Goal: Complete application form: Complete application form

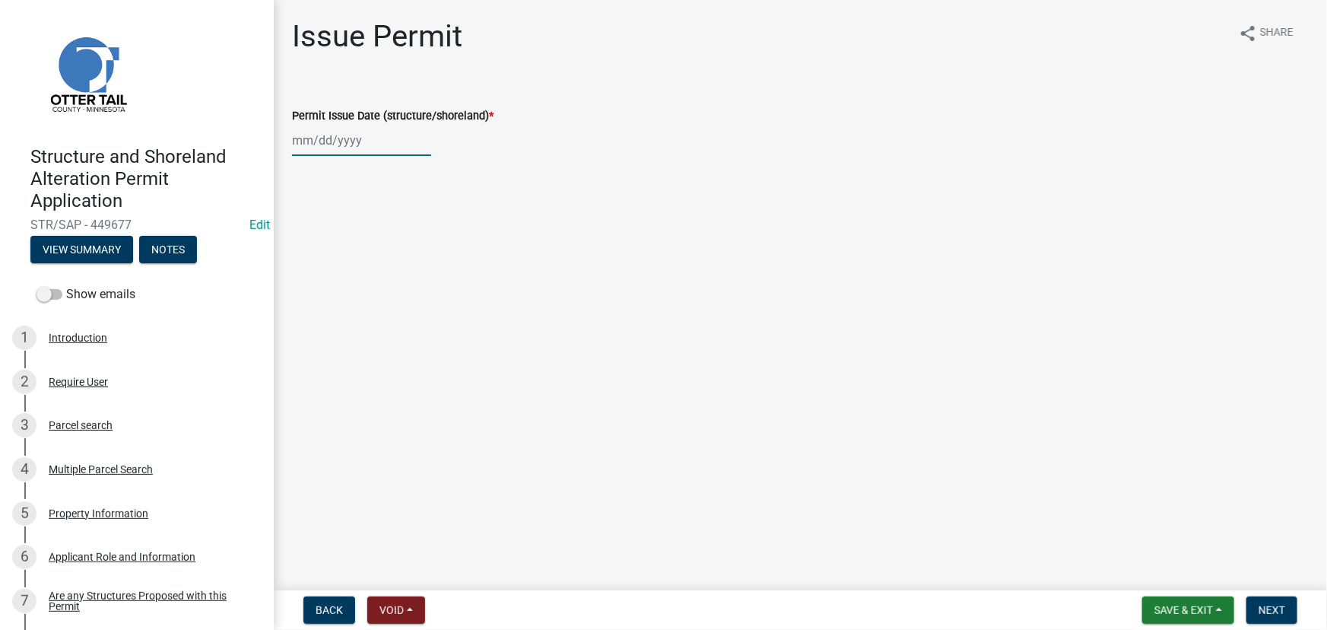
click at [363, 136] on div at bounding box center [361, 140] width 139 height 31
select select "8"
select select "2025"
click at [336, 285] on div "19" at bounding box center [331, 294] width 24 height 24
type input "08/19/2025"
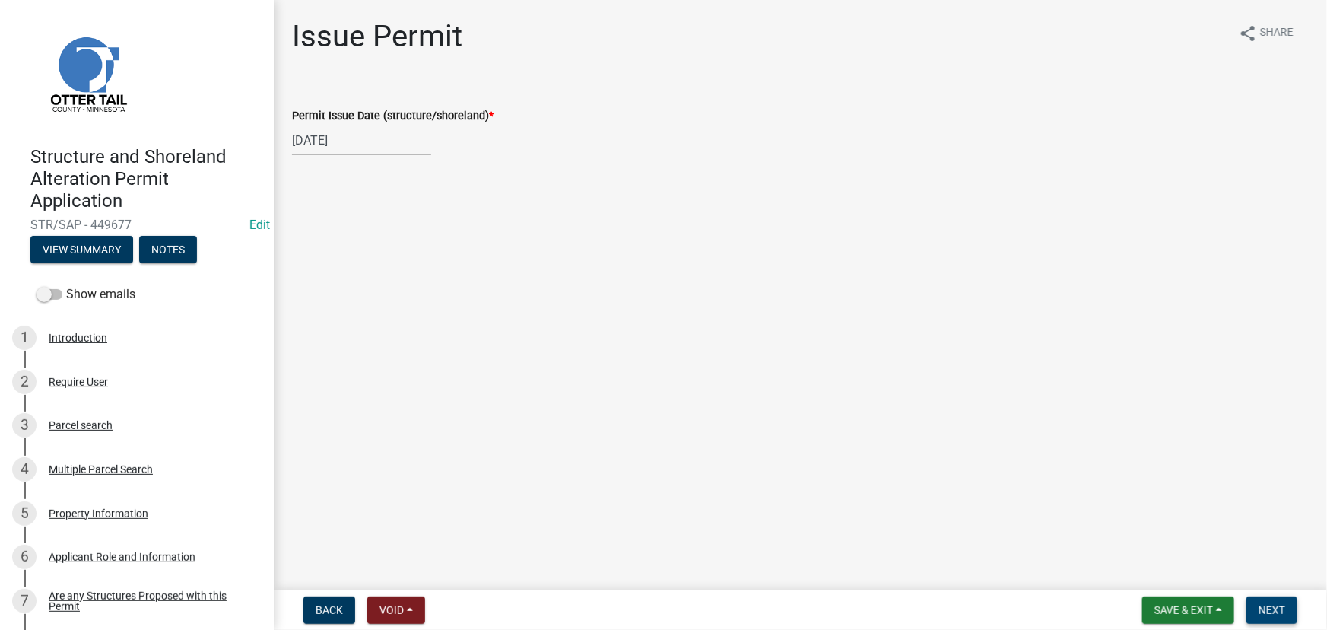
click at [1285, 604] on span "Next" at bounding box center [1272, 610] width 27 height 12
click at [1261, 609] on span "Next" at bounding box center [1272, 610] width 27 height 12
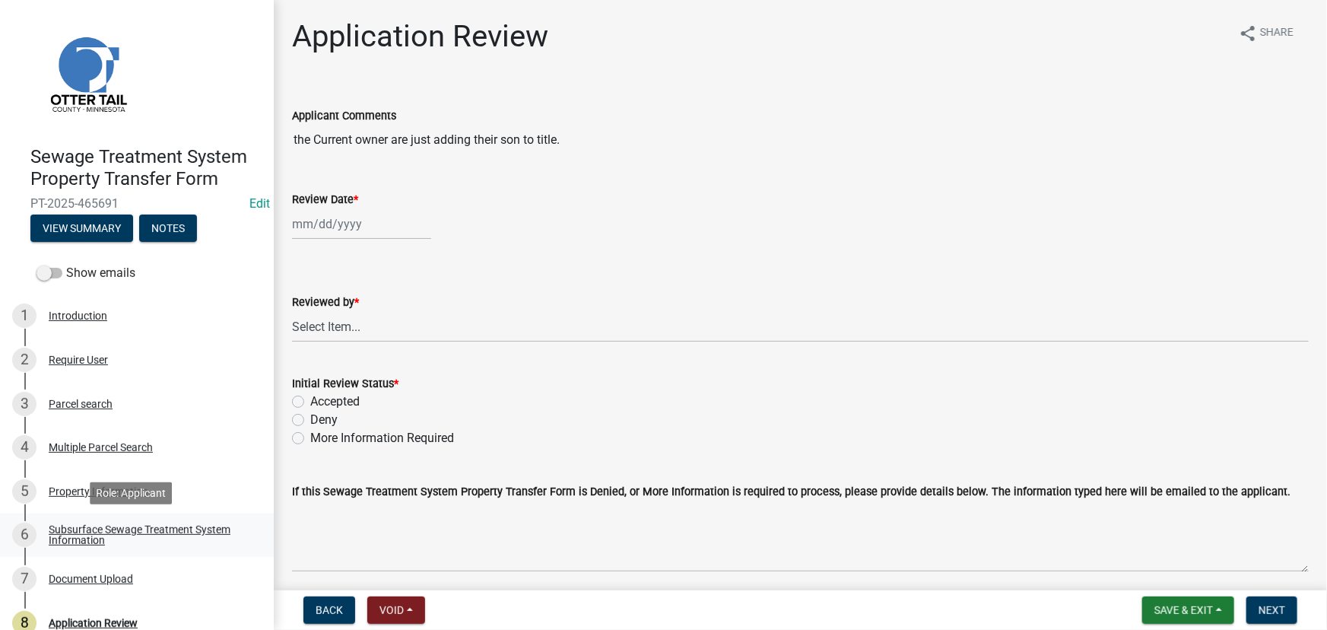
click at [152, 530] on div "Subsurface Sewage Treatment System Information" at bounding box center [149, 534] width 201 height 21
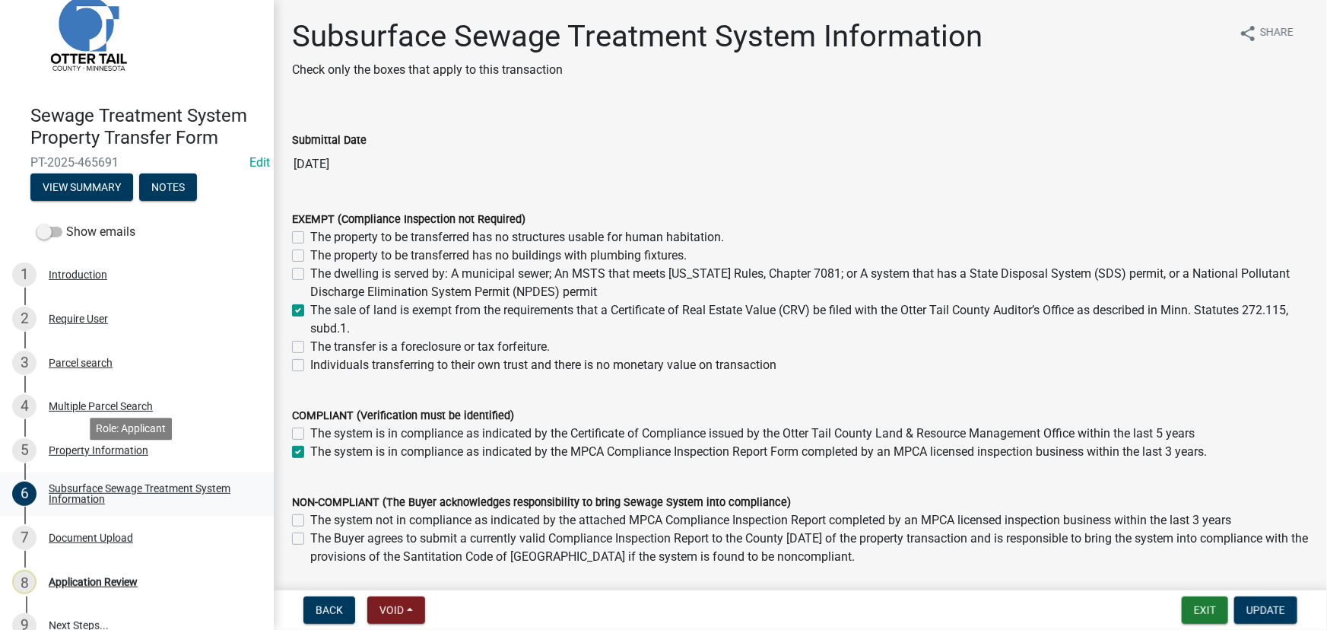
scroll to position [64, 0]
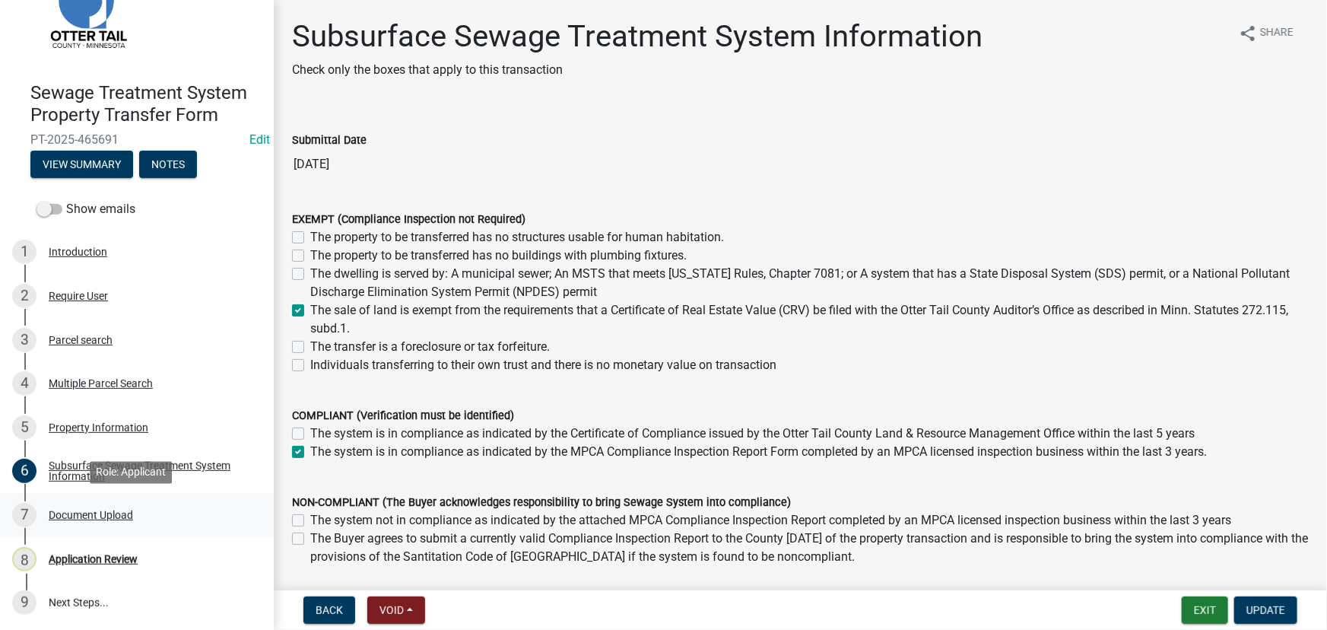
click at [100, 517] on div "Document Upload" at bounding box center [91, 515] width 84 height 11
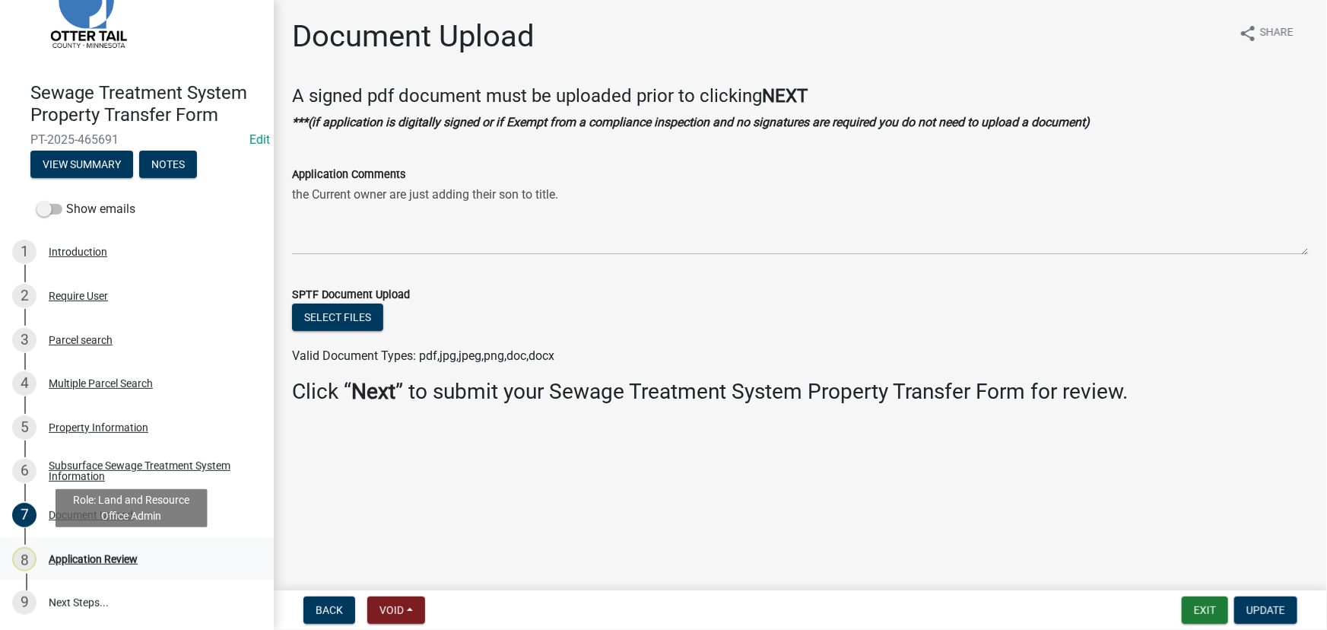
click at [98, 563] on div "Application Review" at bounding box center [93, 559] width 89 height 11
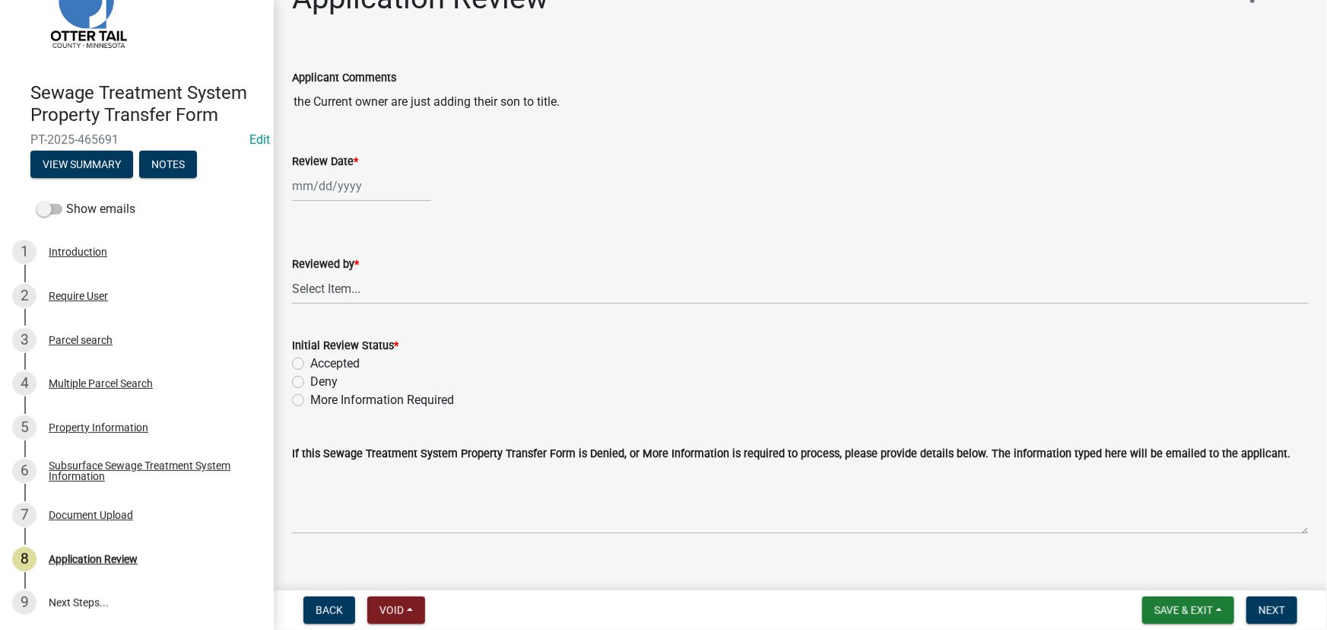
scroll to position [59, 0]
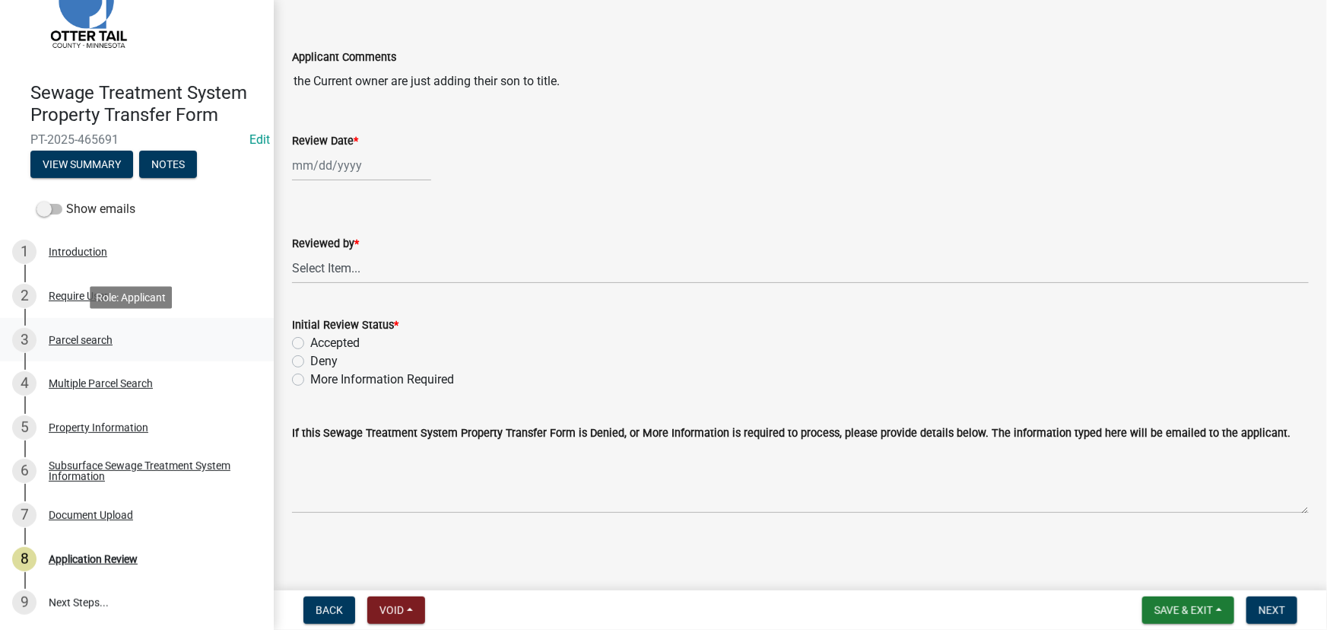
click at [76, 341] on div "Parcel search" at bounding box center [81, 340] width 64 height 11
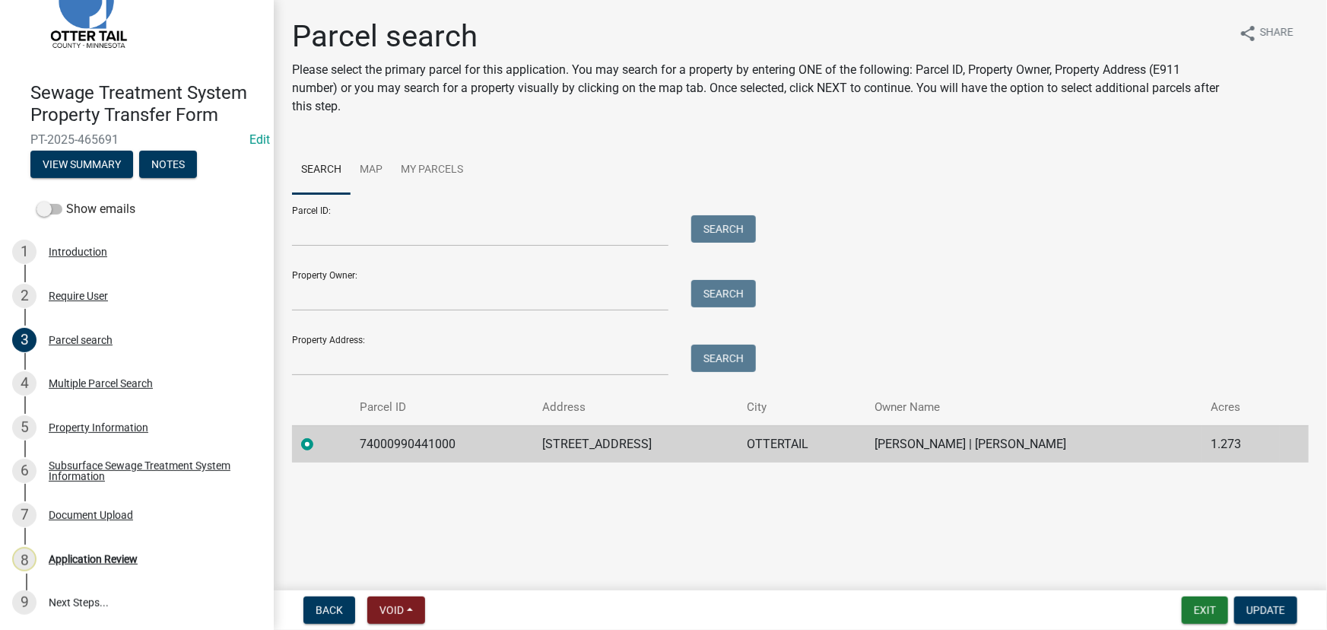
click at [387, 450] on td "74000990441000" at bounding box center [442, 443] width 183 height 37
copy td "74000990441000"
click at [106, 476] on div "Subsurface Sewage Treatment System Information" at bounding box center [149, 470] width 201 height 21
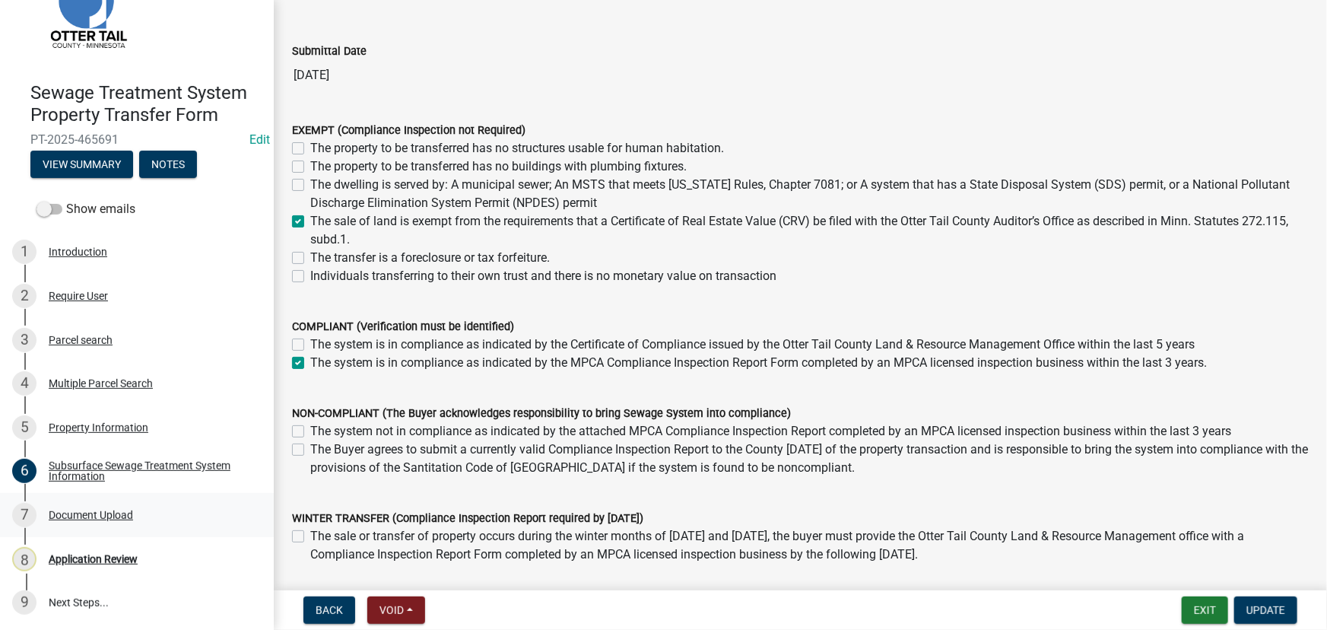
scroll to position [189, 0]
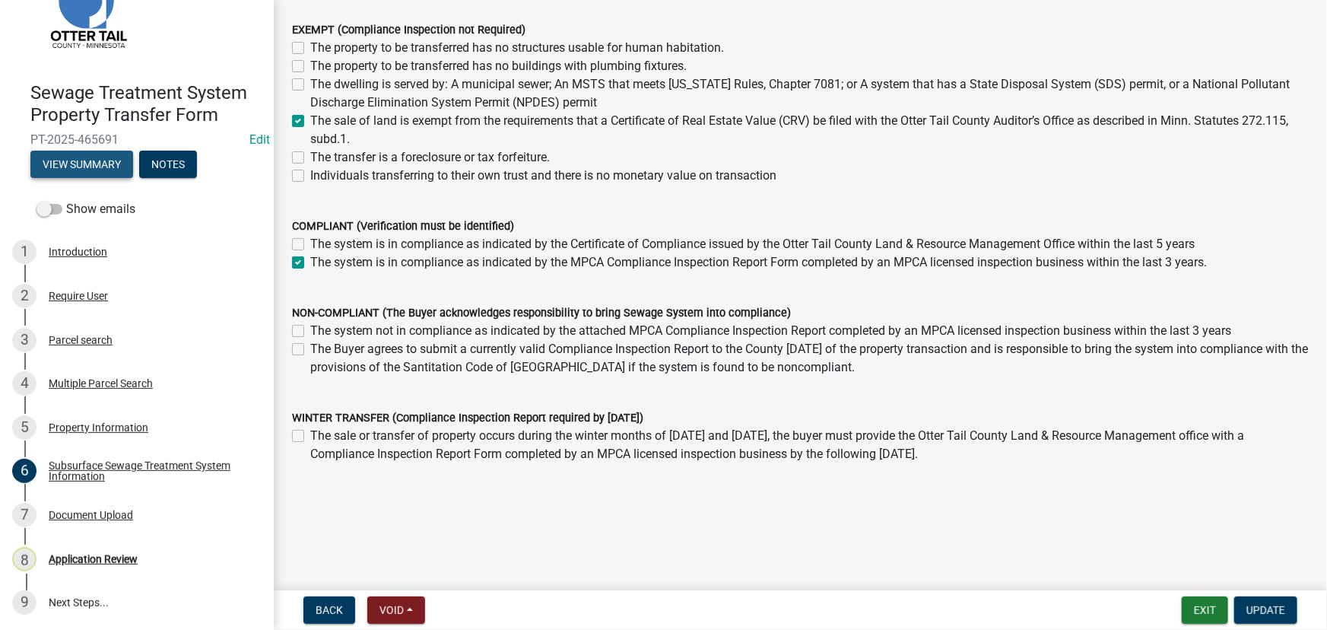
click at [91, 168] on button "View Summary" at bounding box center [81, 164] width 103 height 27
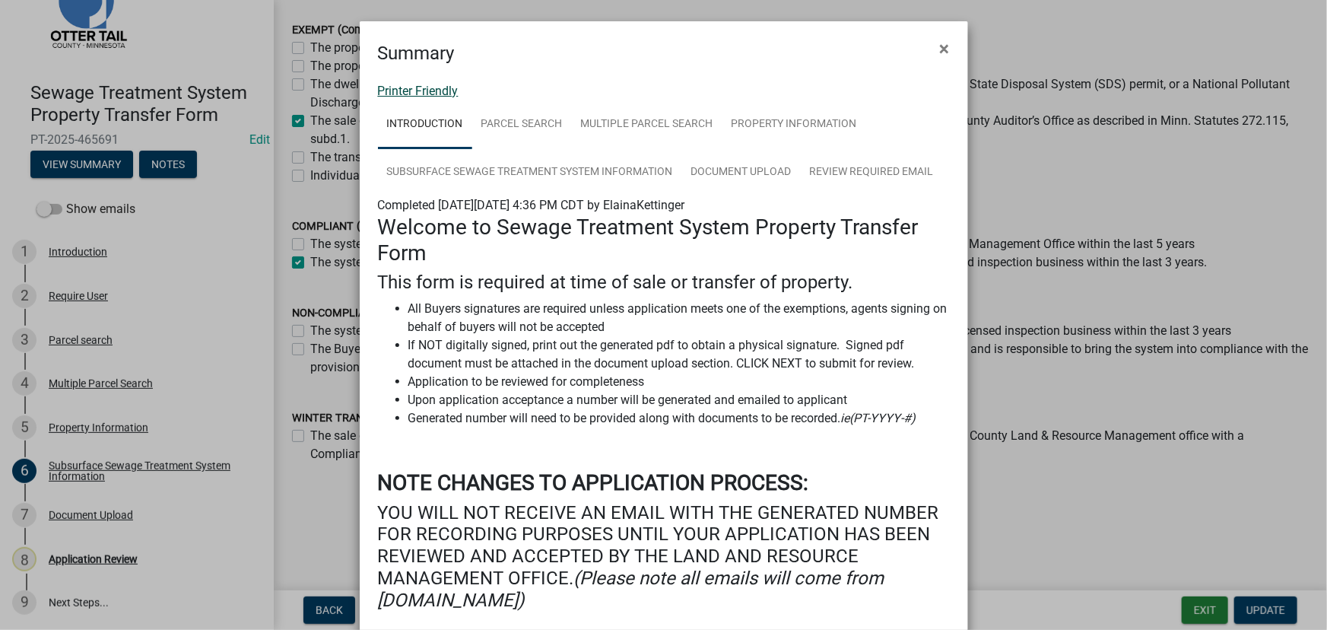
click at [429, 90] on link "Printer Friendly" at bounding box center [418, 91] width 81 height 14
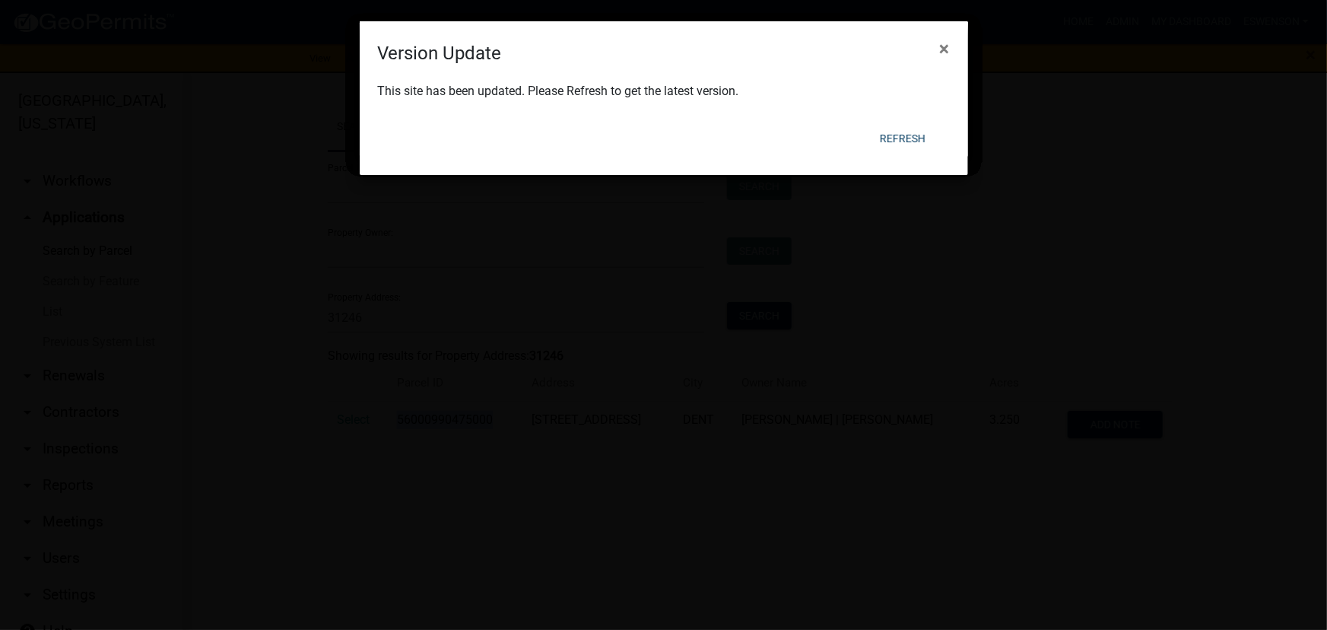
scroll to position [17, 0]
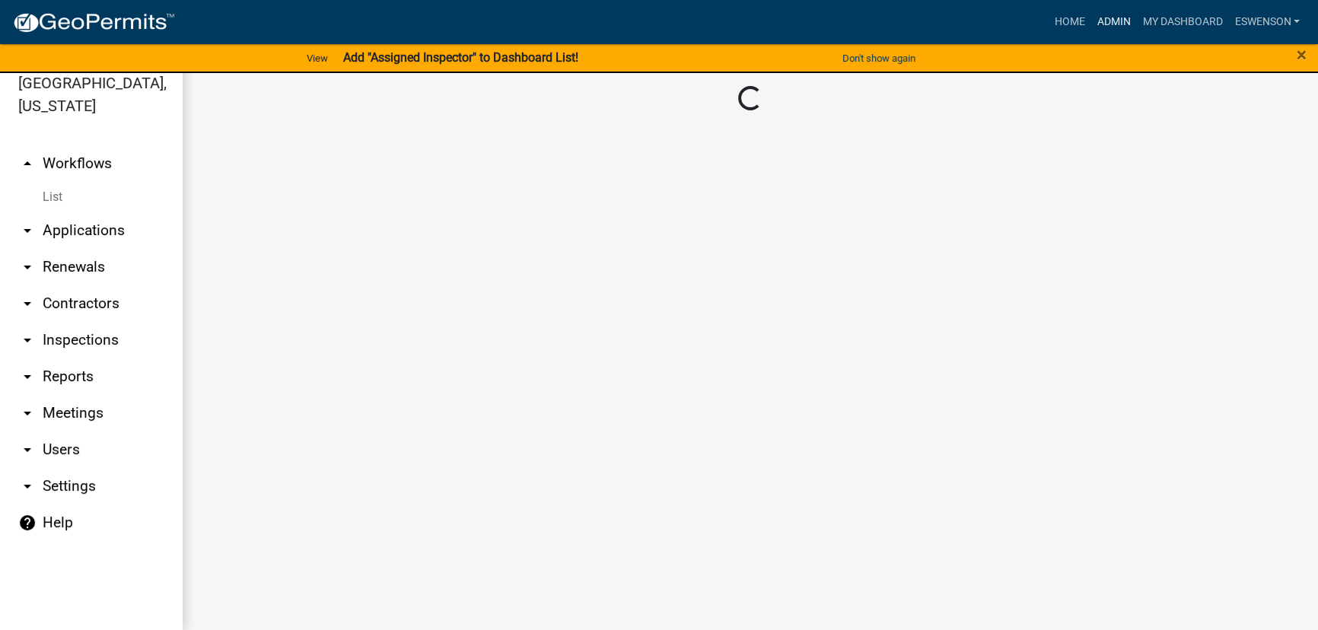
click at [1108, 27] on link "Admin" at bounding box center [1113, 22] width 46 height 29
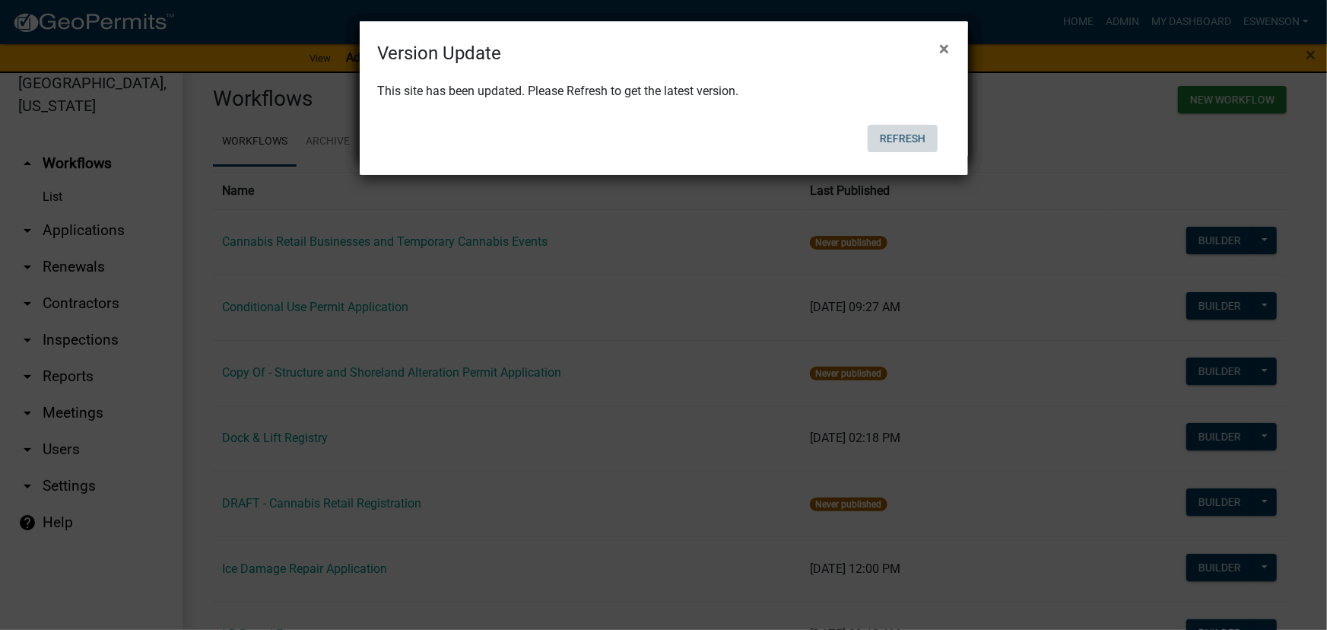
click at [891, 132] on button "Refresh" at bounding box center [903, 138] width 70 height 27
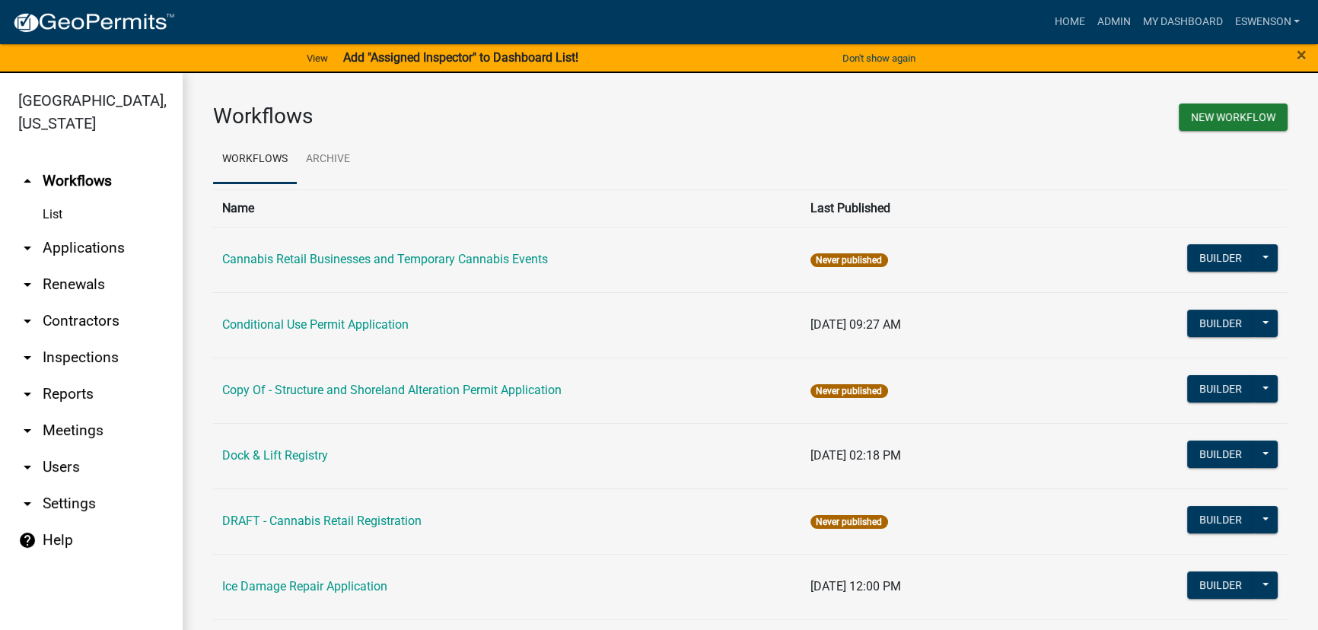
click at [69, 247] on link "arrow_drop_down Applications" at bounding box center [91, 248] width 183 height 37
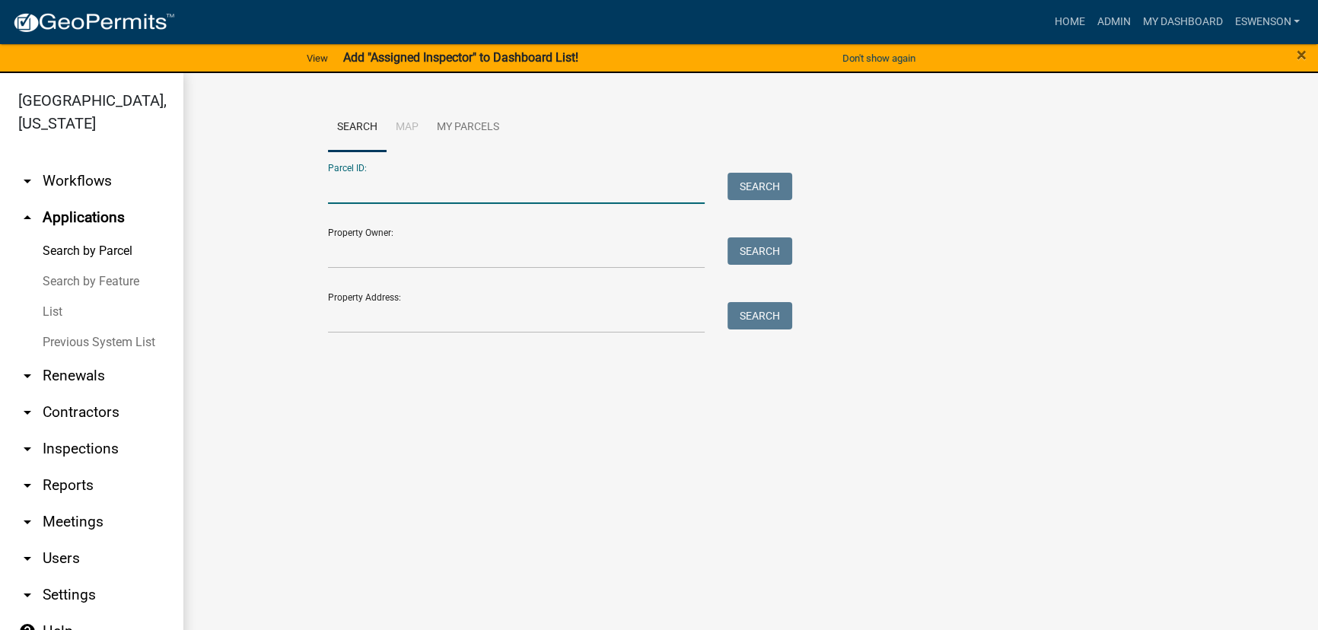
paste input "74000990441000"
type input "74000990441000"
click at [770, 192] on button "Search" at bounding box center [759, 186] width 65 height 27
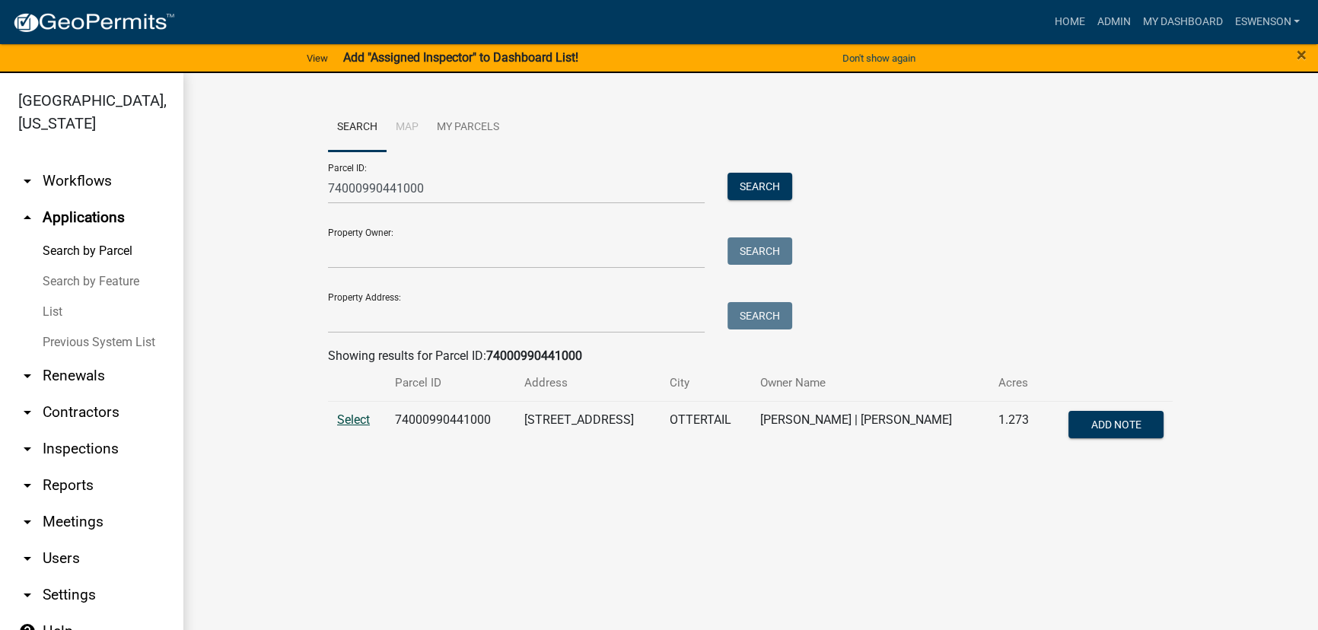
click at [354, 424] on span "Select" at bounding box center [353, 419] width 33 height 14
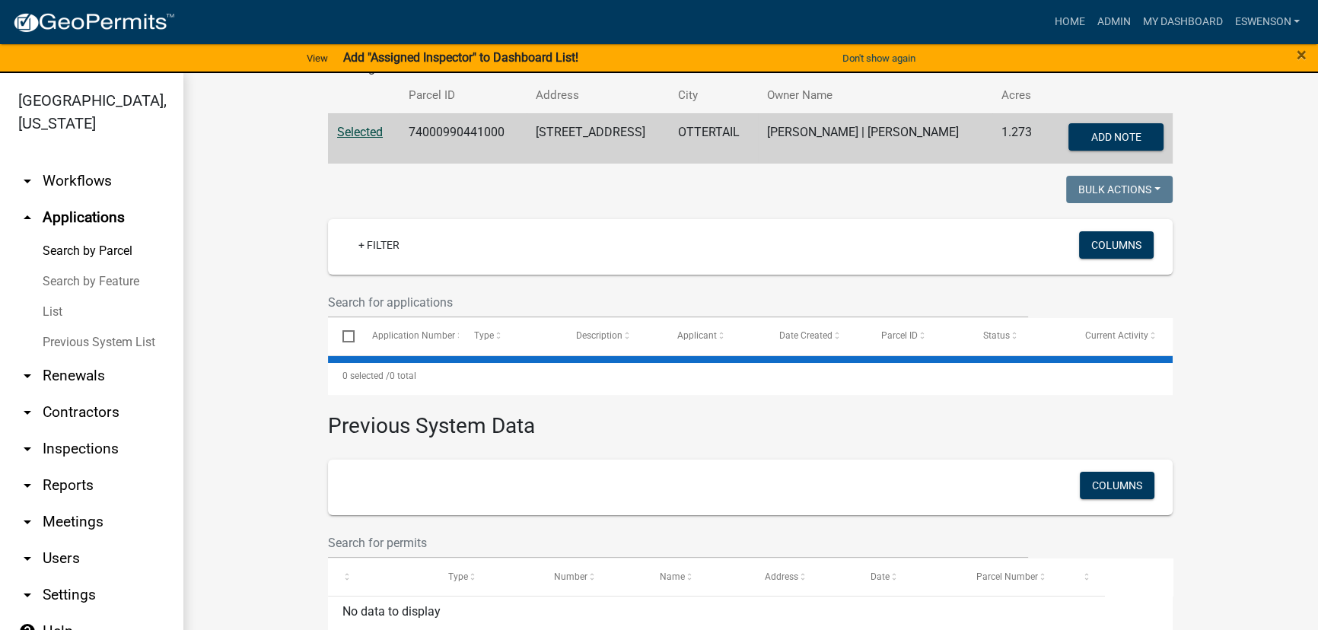
scroll to position [304, 0]
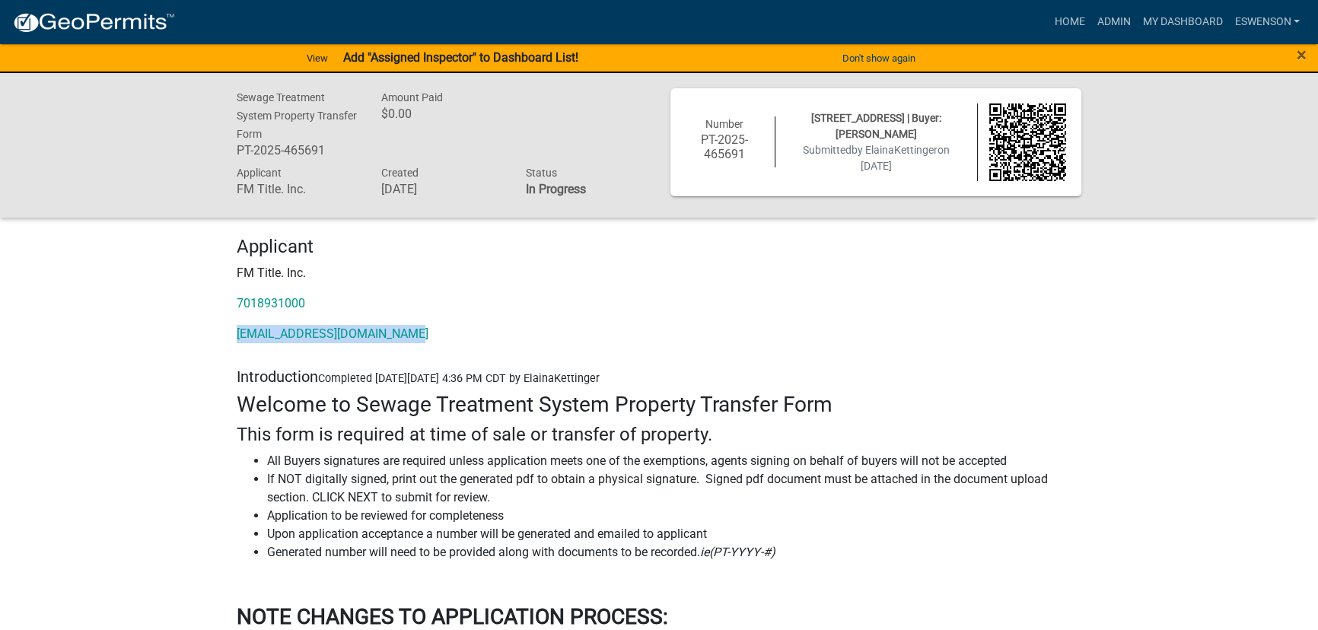
drag, startPoint x: 456, startPoint y: 332, endPoint x: 233, endPoint y: 335, distance: 223.7
click at [233, 335] on div "Applicant FM Title. Inc. 7018931000 [EMAIL_ADDRESS][DOMAIN_NAME]" at bounding box center [658, 295] width 867 height 119
copy link "[EMAIL_ADDRESS][DOMAIN_NAME]"
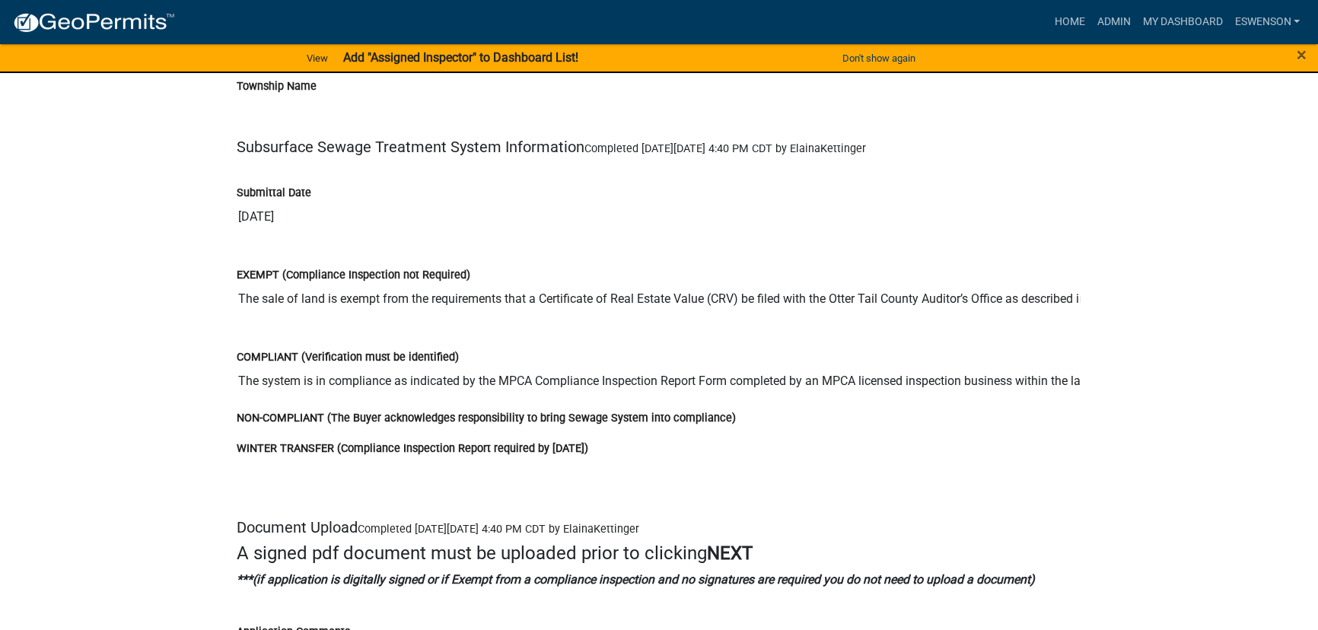
scroll to position [2904, 0]
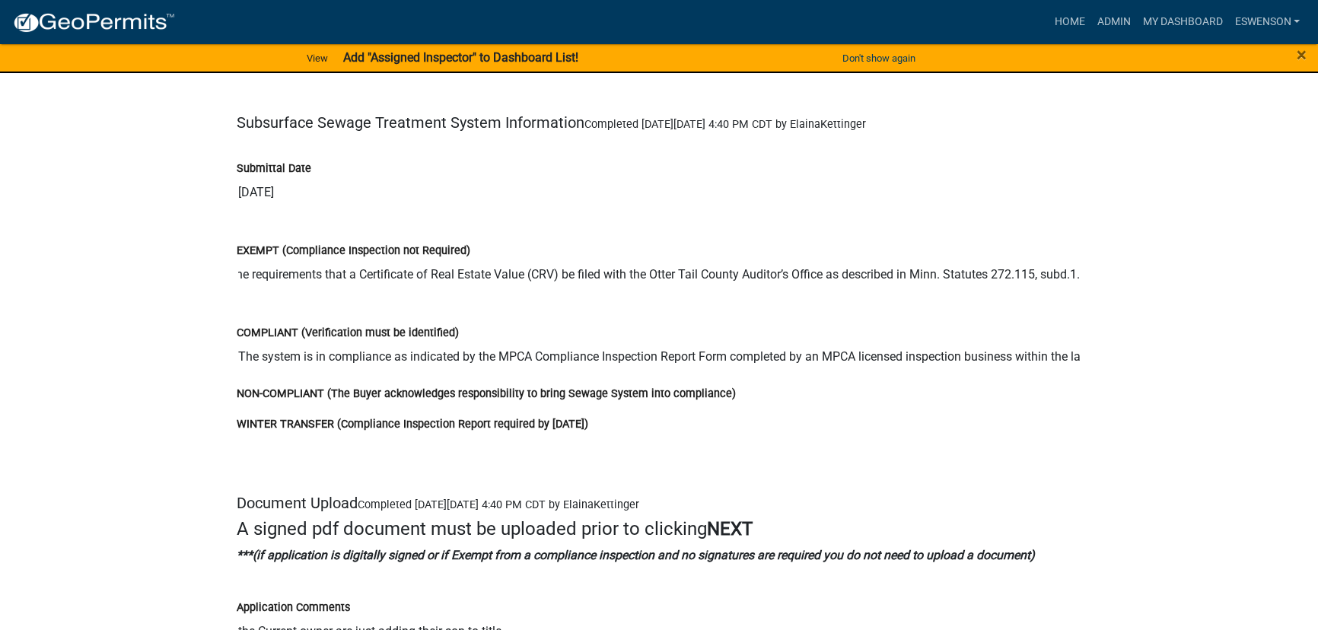
drag, startPoint x: 385, startPoint y: 271, endPoint x: 1076, endPoint y: 271, distance: 691.5
click at [1076, 271] on div "EXEMPT (Compliance Inspection not Required) The sale of land is exempt from the…" at bounding box center [658, 261] width 867 height 82
click at [660, 278] on input "The sale of land is exempt from the requirements that a Certificate of Real Est…" at bounding box center [659, 274] width 844 height 30
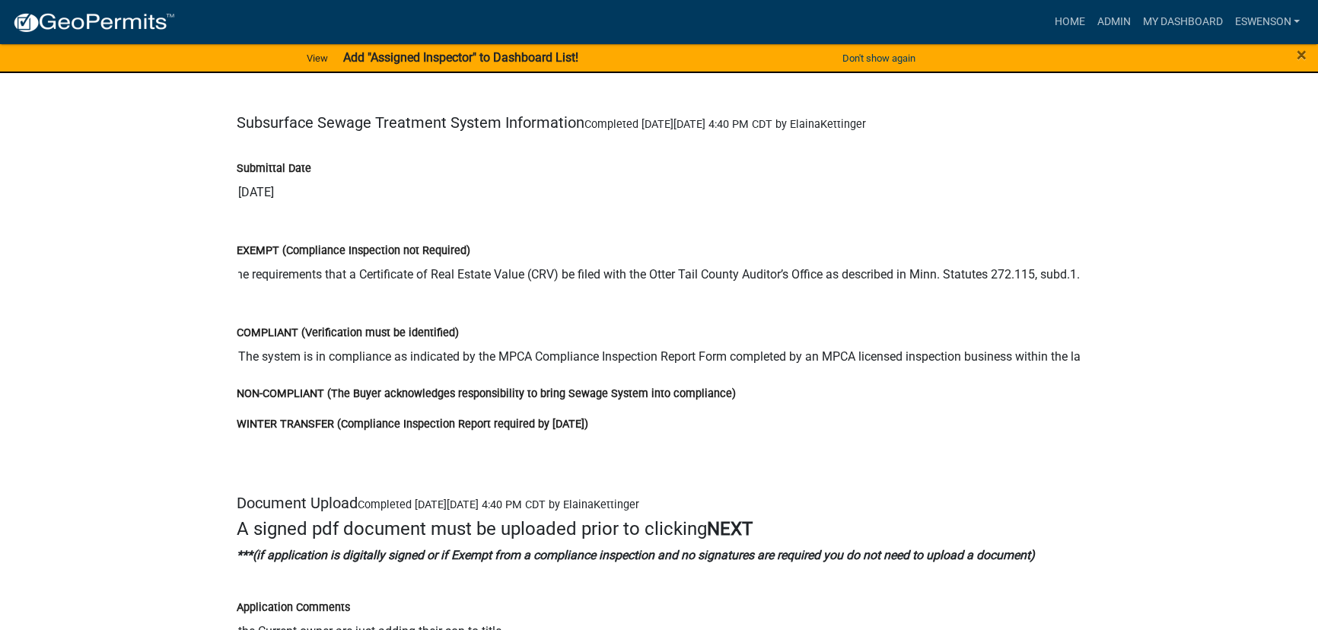
click at [660, 278] on input "The sale of land is exempt from the requirements that a Certificate of Real Est…" at bounding box center [659, 274] width 844 height 30
click at [377, 272] on input "The sale of land is exempt from the requirements that a Certificate of Real Est…" at bounding box center [659, 274] width 844 height 30
drag, startPoint x: 377, startPoint y: 272, endPoint x: 46, endPoint y: 269, distance: 330.2
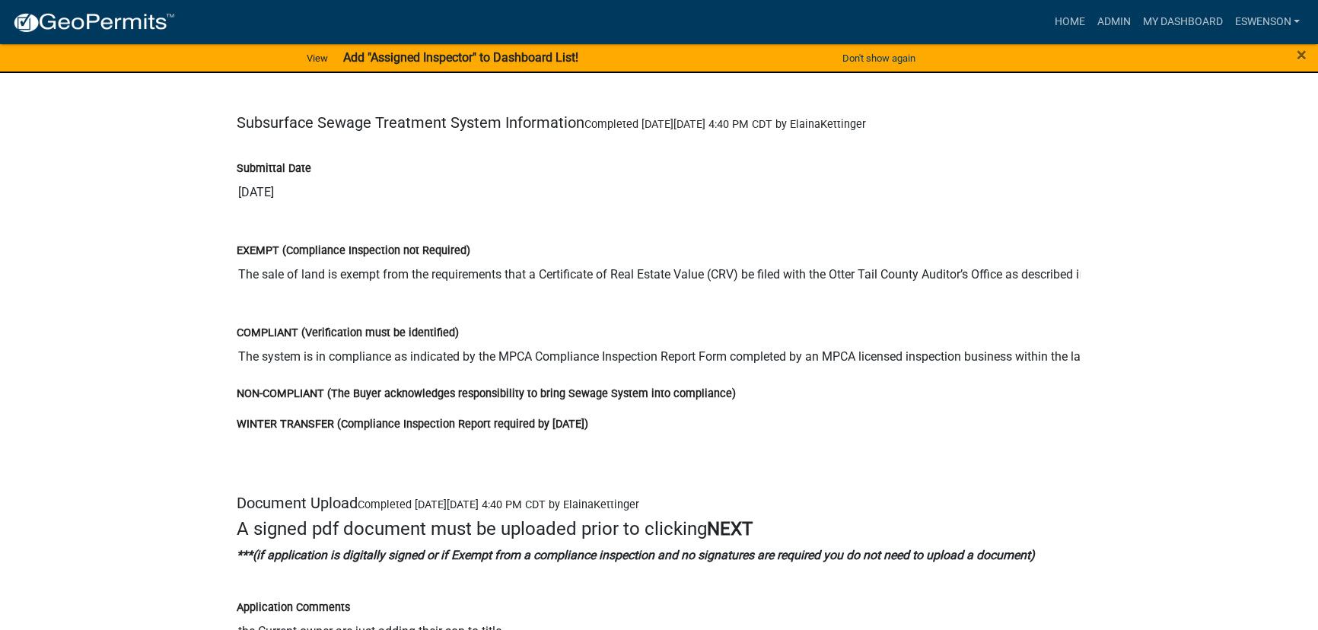
drag, startPoint x: 234, startPoint y: 270, endPoint x: 704, endPoint y: 276, distance: 470.1
click at [704, 276] on div "EXEMPT (Compliance Inspection not Required) The sale of land is exempt from the…" at bounding box center [658, 261] width 867 height 82
drag, startPoint x: 706, startPoint y: 274, endPoint x: 213, endPoint y: 272, distance: 492.9
